Goal: Navigation & Orientation: Find specific page/section

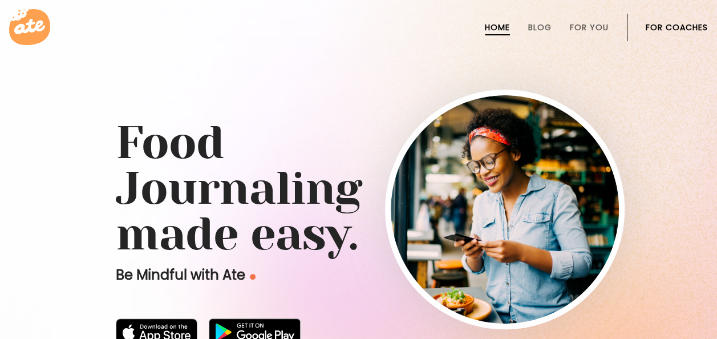
click at [671, 18] on li "For Coaches" at bounding box center [677, 27] width 62 height 27
click at [670, 23] on link "For Coaches" at bounding box center [677, 27] width 62 height 9
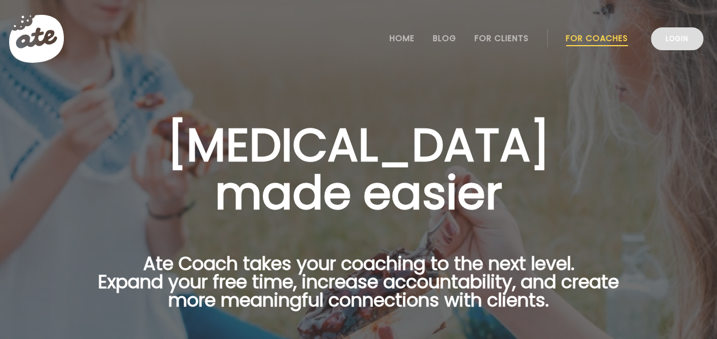
click at [672, 39] on link "Login" at bounding box center [677, 38] width 52 height 23
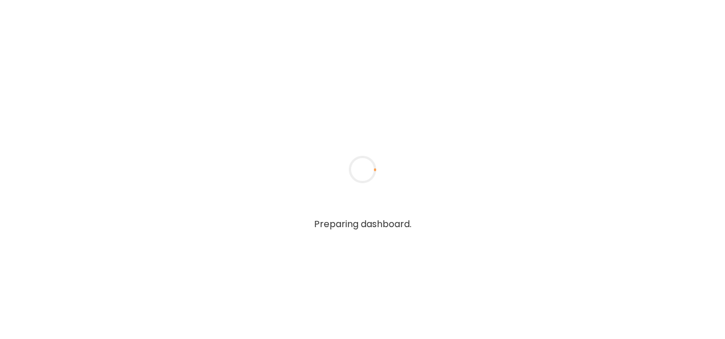
type input "*******"
type input "**********"
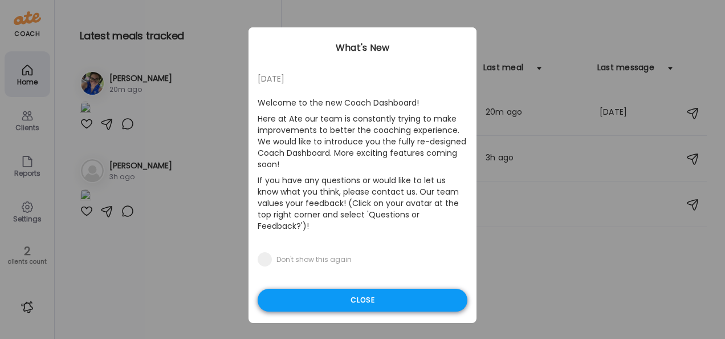
type input "**********"
click at [342, 289] on div "Close" at bounding box center [363, 300] width 210 height 23
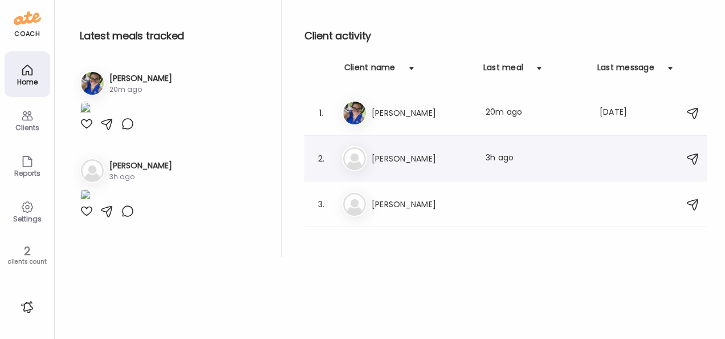
click at [377, 157] on h3 "Amy" at bounding box center [422, 159] width 100 height 14
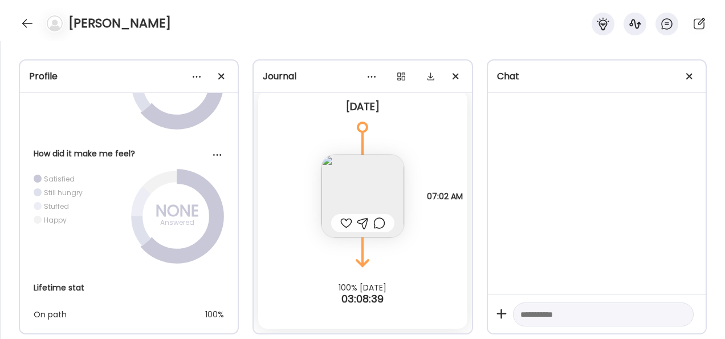
scroll to position [1199, 0]
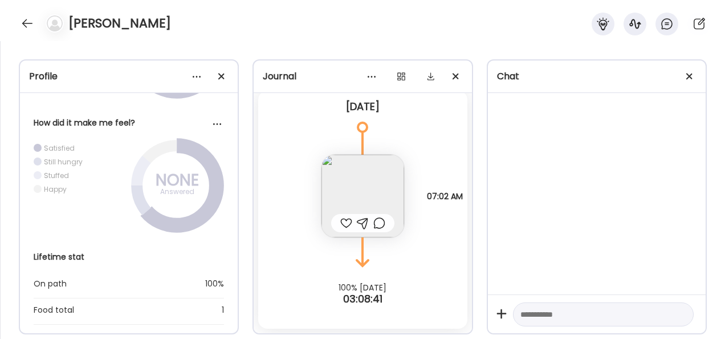
click at [369, 183] on img at bounding box center [363, 196] width 83 height 83
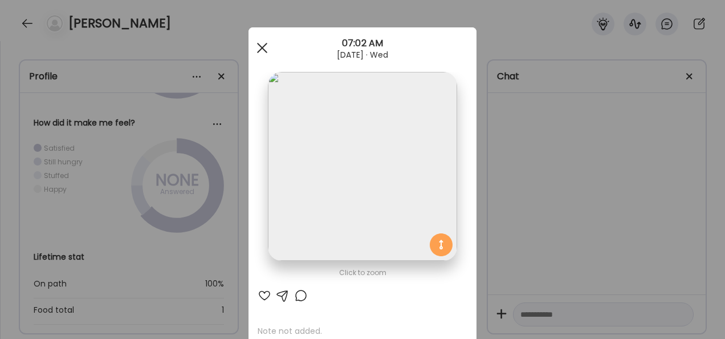
click at [262, 40] on div at bounding box center [262, 47] width 23 height 23
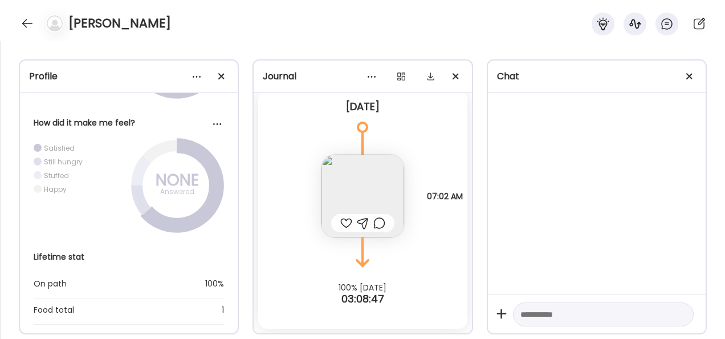
scroll to position [0, 0]
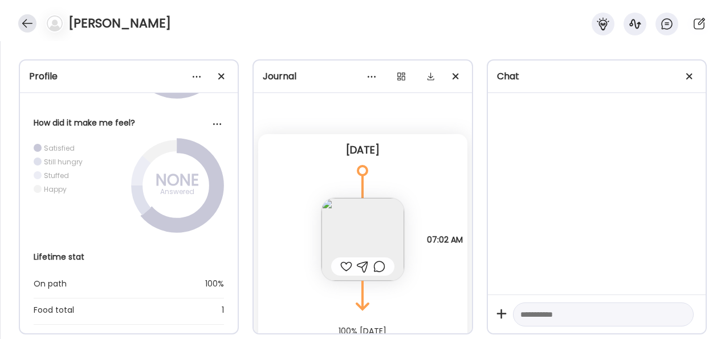
click at [26, 26] on div at bounding box center [27, 23] width 18 height 18
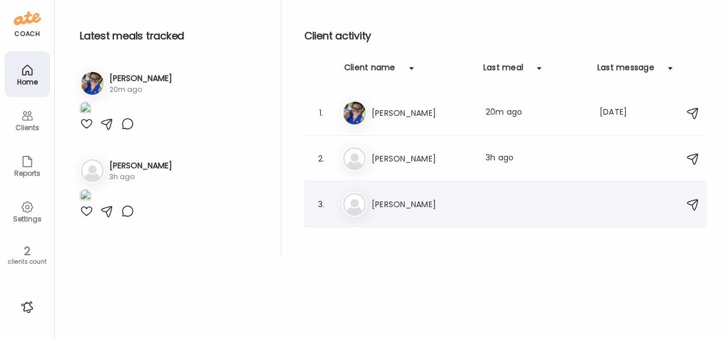
click at [379, 209] on h3 "Natalie" at bounding box center [422, 204] width 100 height 14
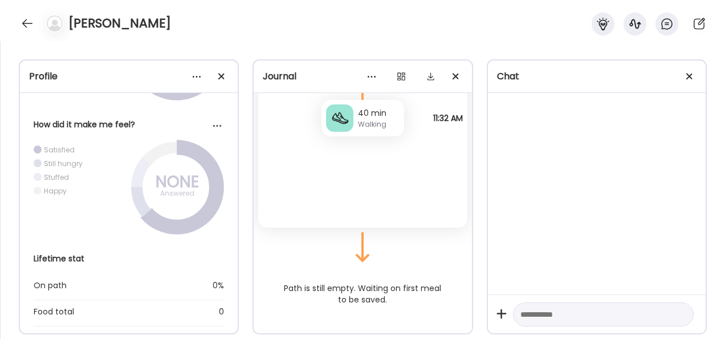
scroll to position [102, 0]
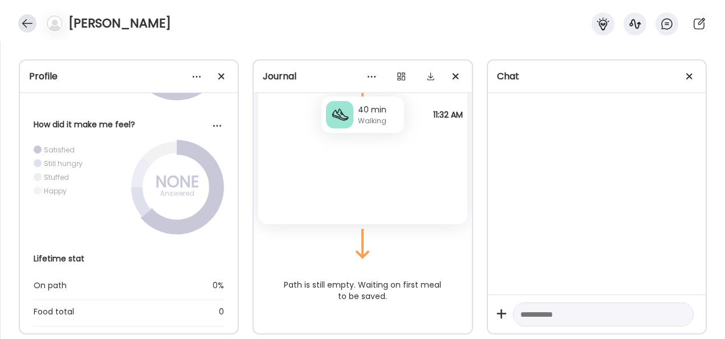
click at [26, 30] on div at bounding box center [27, 23] width 18 height 18
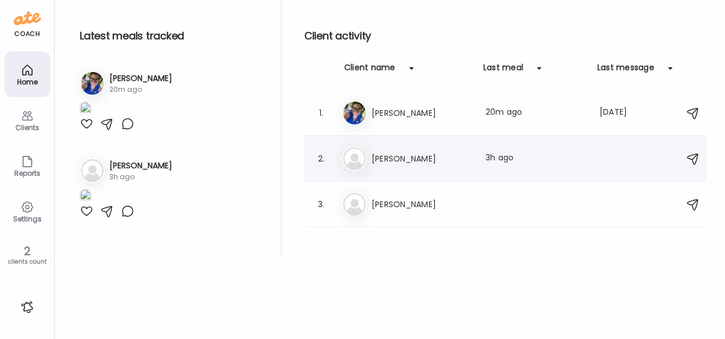
click at [393, 156] on h3 "Amy" at bounding box center [422, 159] width 100 height 14
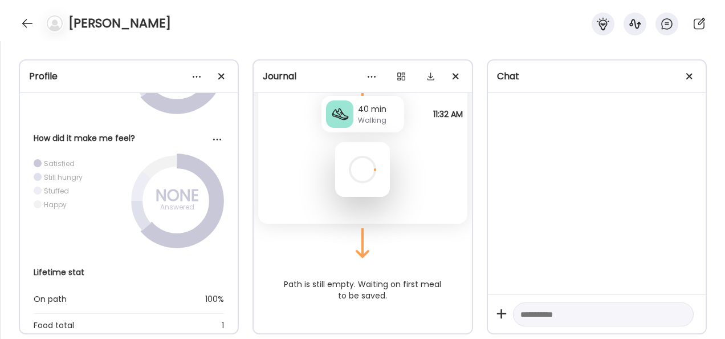
scroll to position [43, 0]
